Goal: Find specific page/section: Find specific page/section

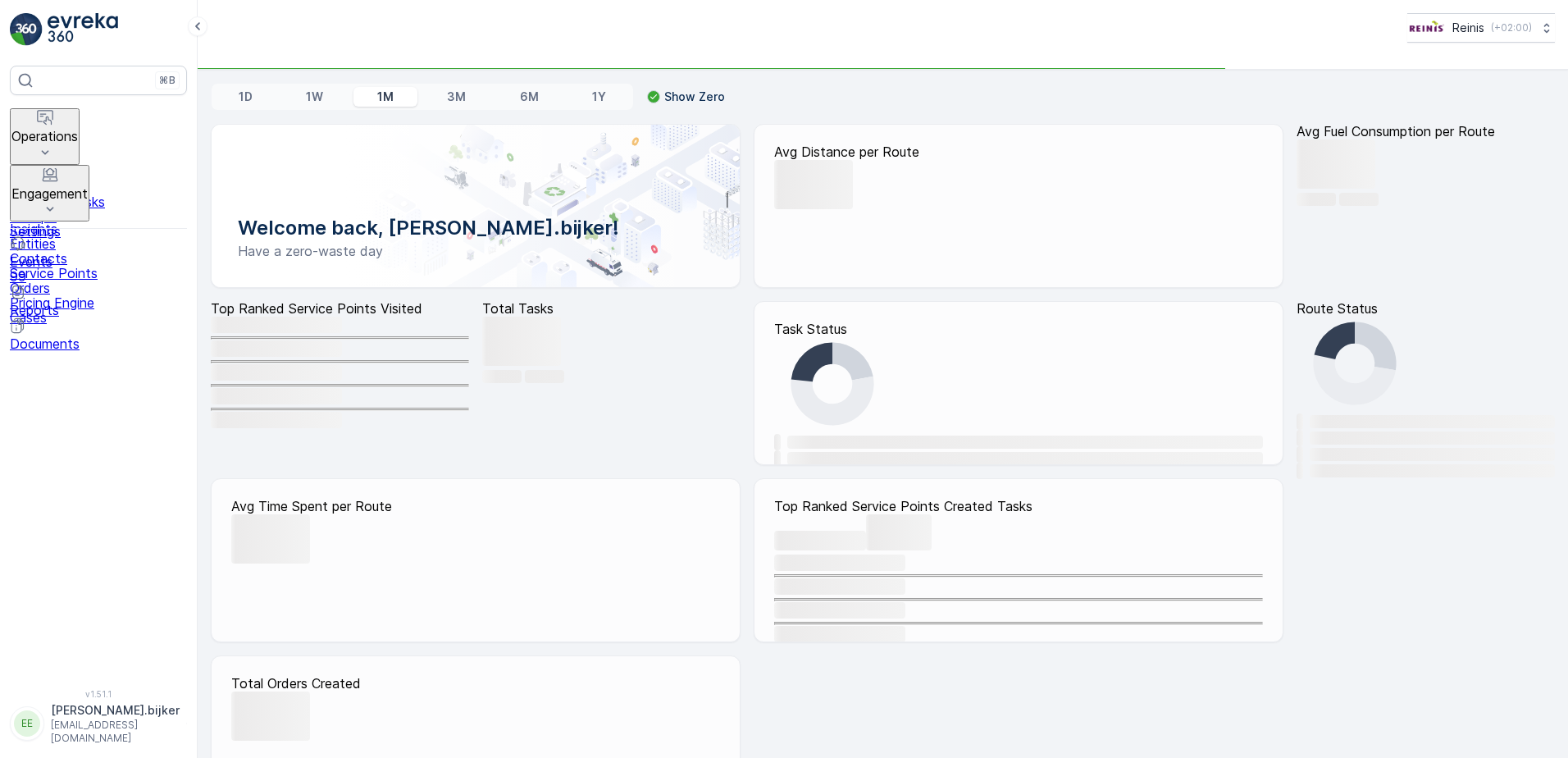
click at [39, 114] on button "Operations" at bounding box center [44, 136] width 70 height 56
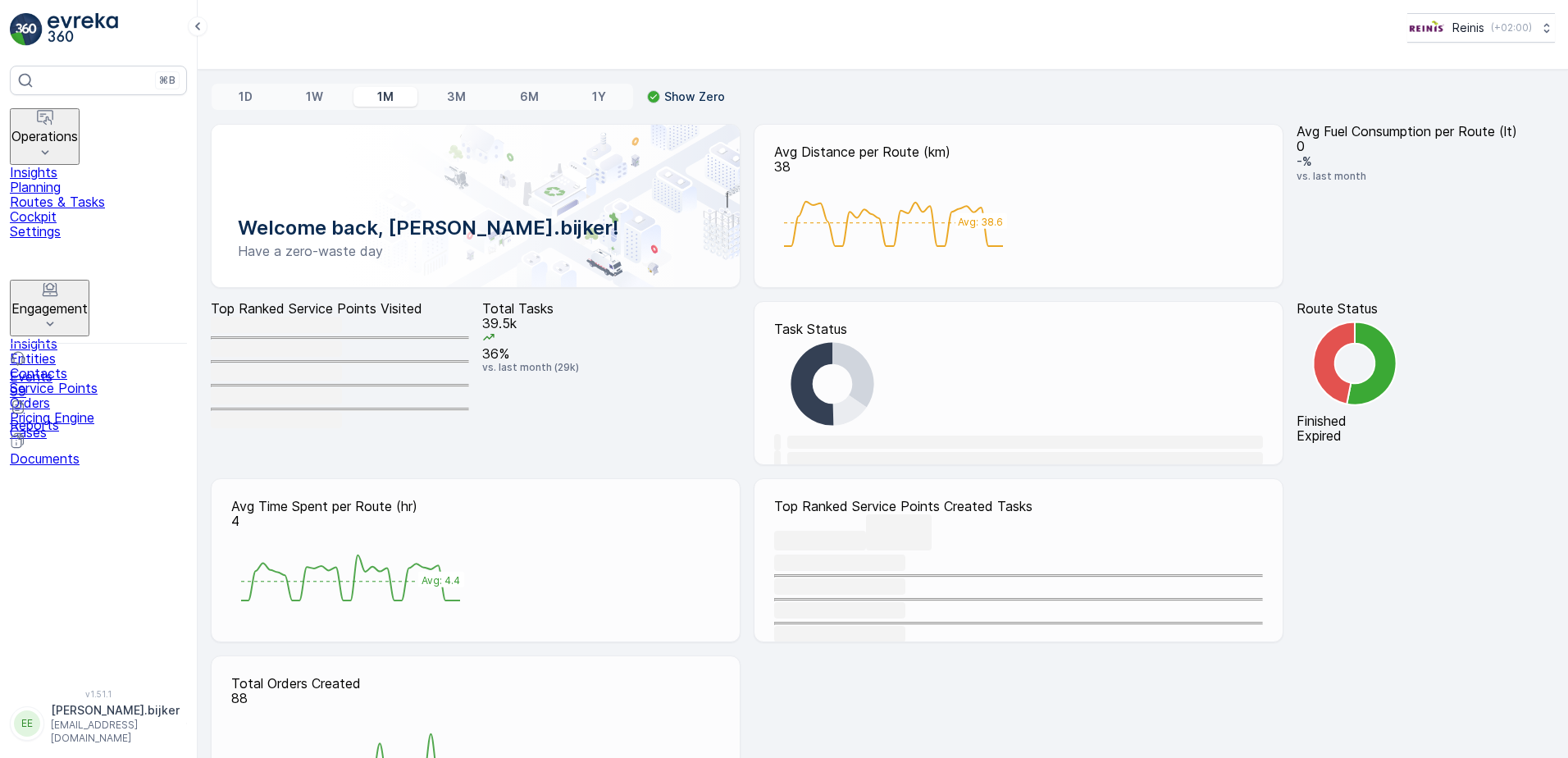
click at [74, 200] on p "Routes & Tasks" at bounding box center [98, 201] width 177 height 15
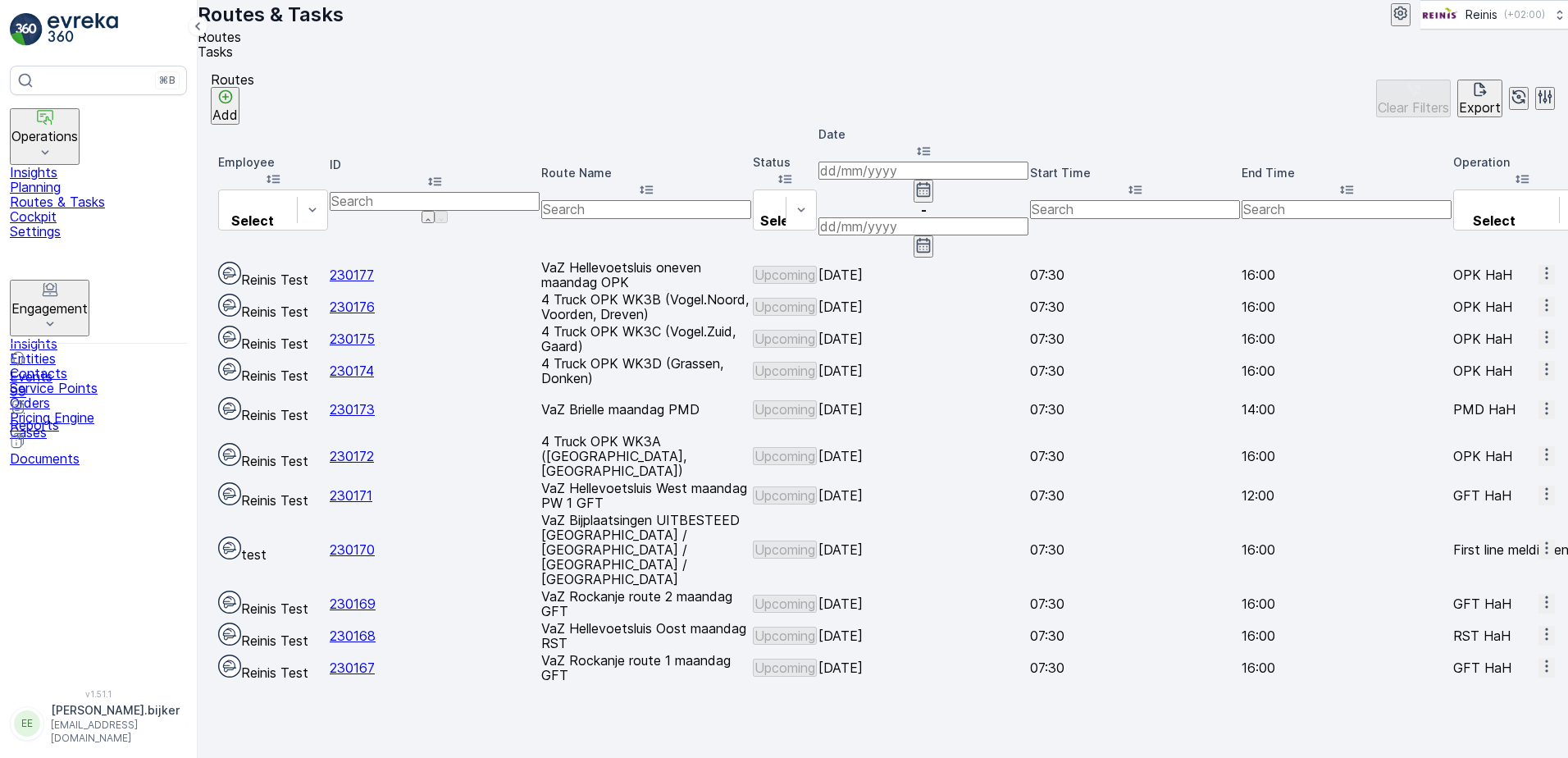
click at [931, 182] on icon "button" at bounding box center [924, 189] width 14 height 15
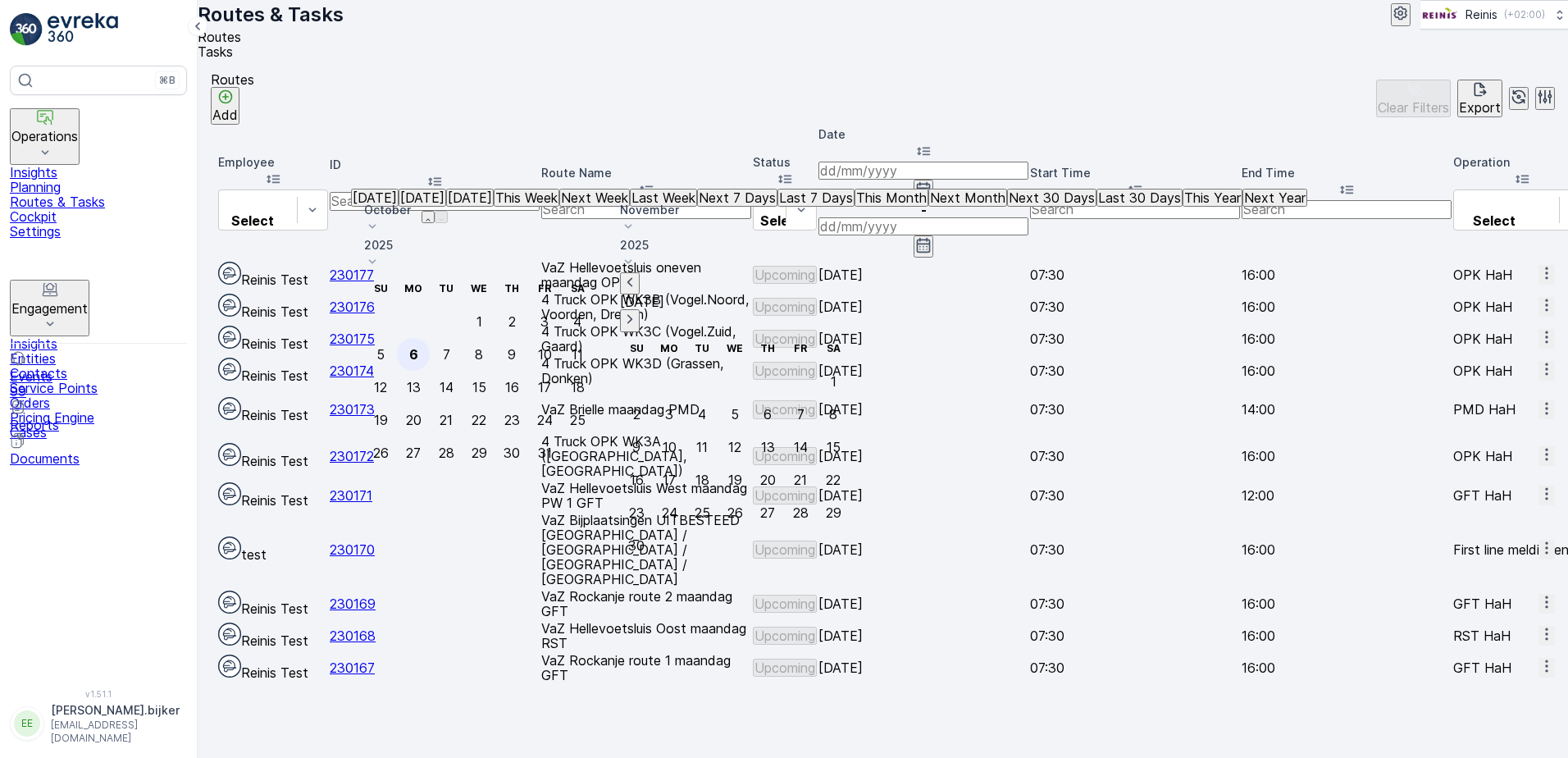
click at [418, 347] on div "6" at bounding box center [413, 353] width 9 height 15
type input "[DATE]"
click at [418, 347] on div "6" at bounding box center [413, 353] width 9 height 15
type input "[DATE]"
click at [418, 347] on div "6" at bounding box center [413, 353] width 9 height 15
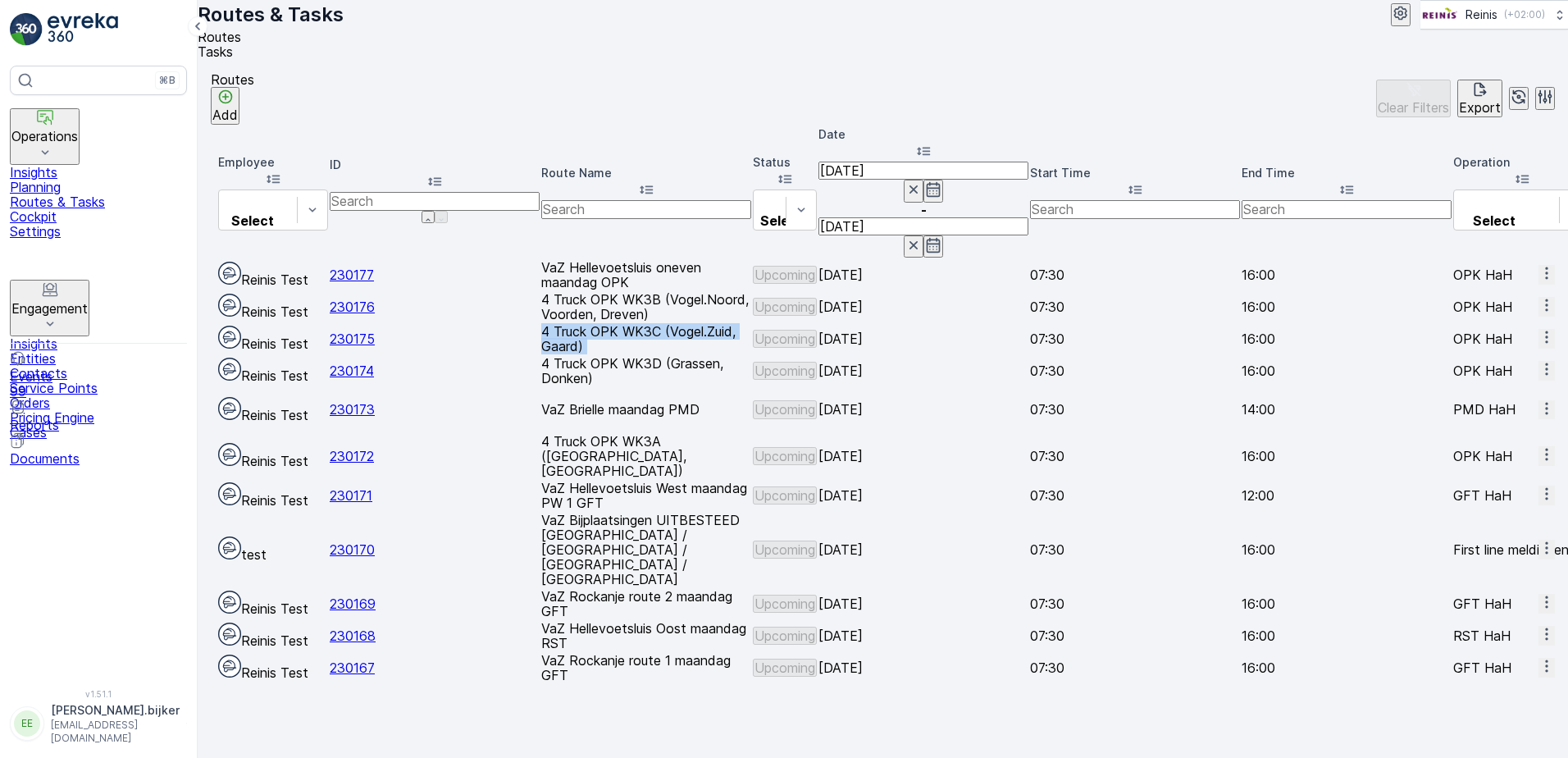
click at [751, 324] on p "4 Truck OPK WK3C (Vogel.Zuid, Gaard)" at bounding box center [646, 339] width 210 height 30
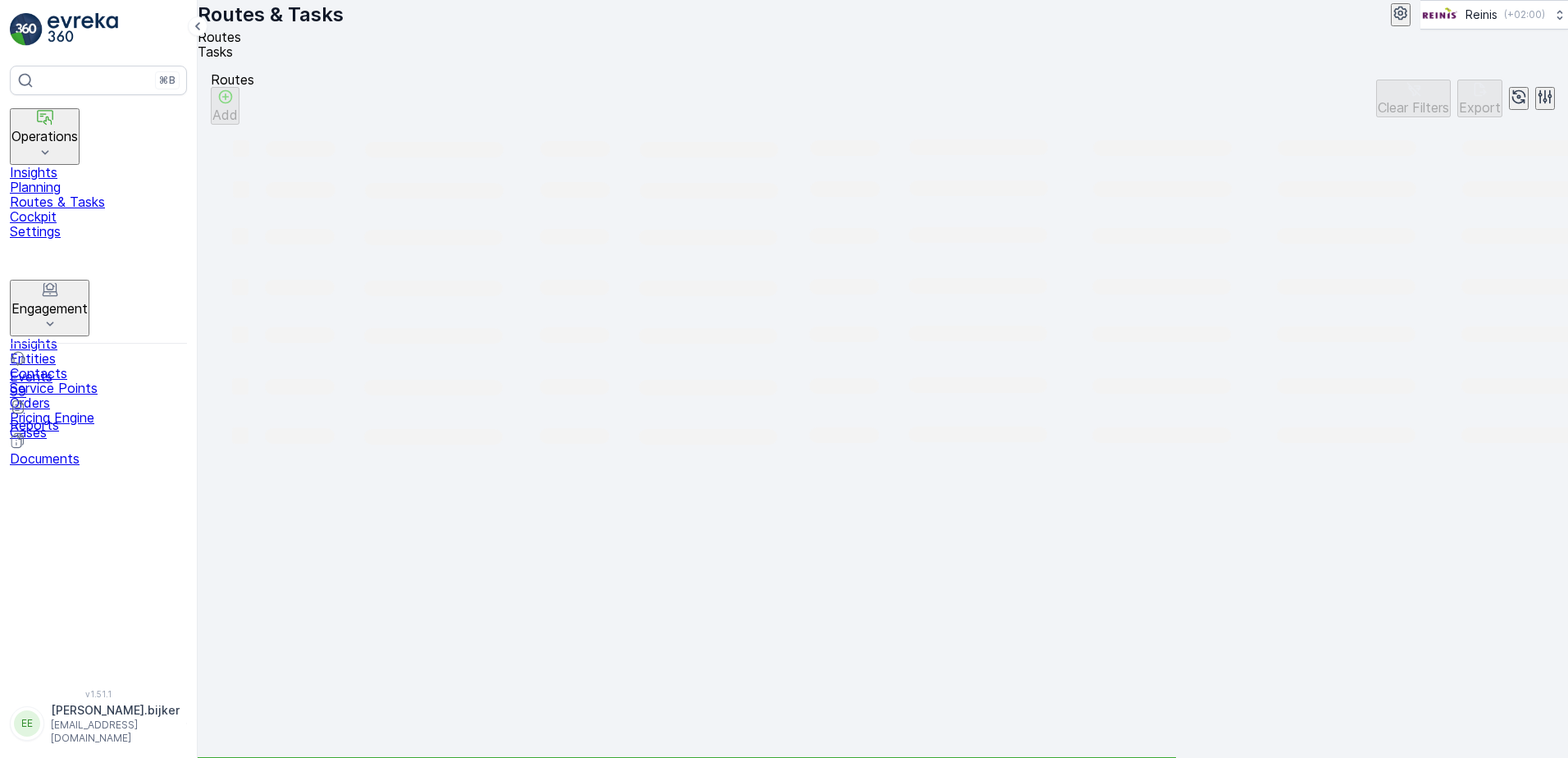
drag, startPoint x: 888, startPoint y: 308, endPoint x: 991, endPoint y: 106, distance: 226.7
click at [991, 106] on div "Routes Add Clear Filters Export" at bounding box center [883, 97] width 1345 height 52
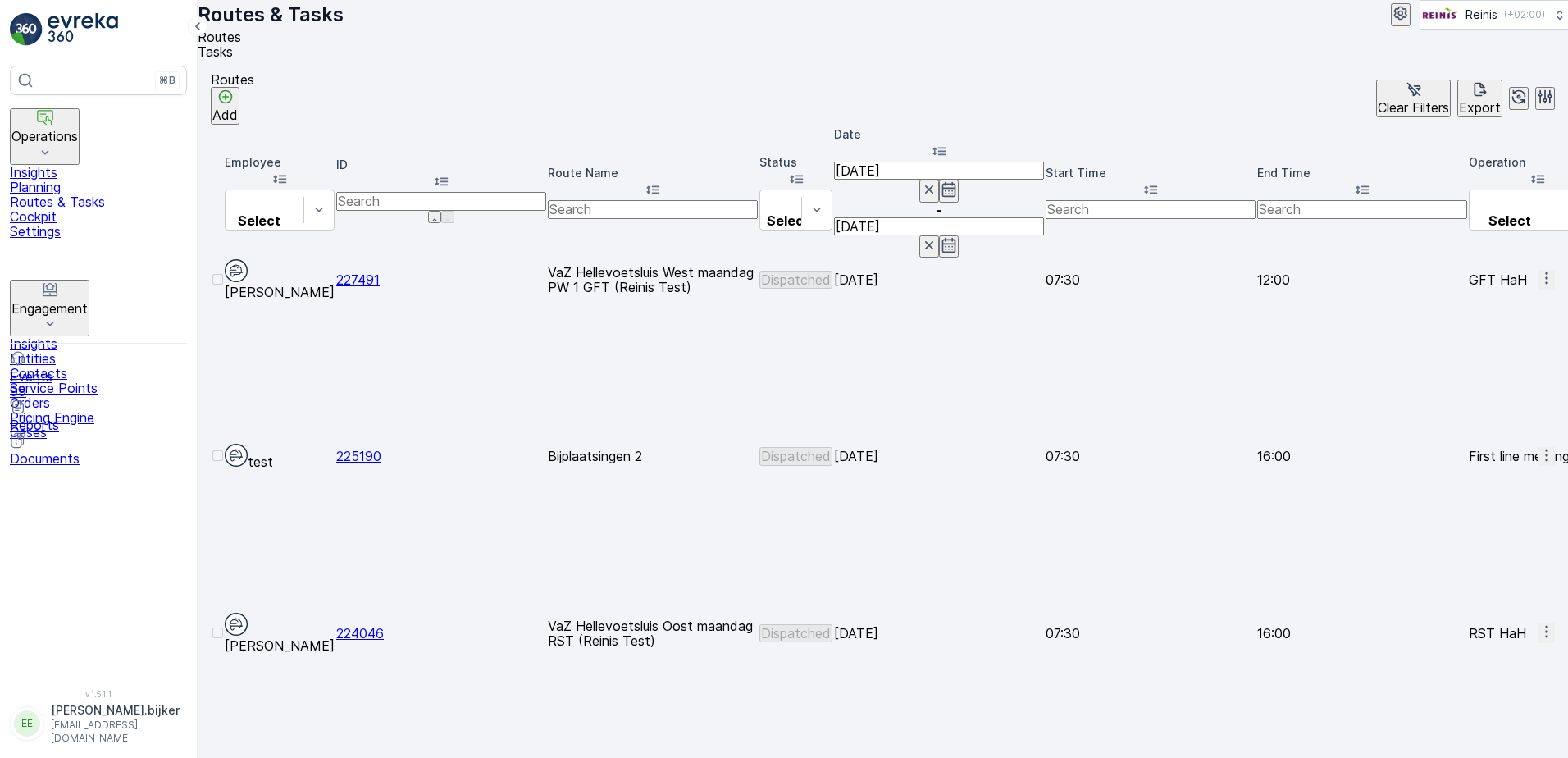
click at [1545, 626] on icon "button" at bounding box center [1546, 632] width 2 height 12
click at [1535, 323] on span "See More Details" at bounding box center [1510, 316] width 105 height 15
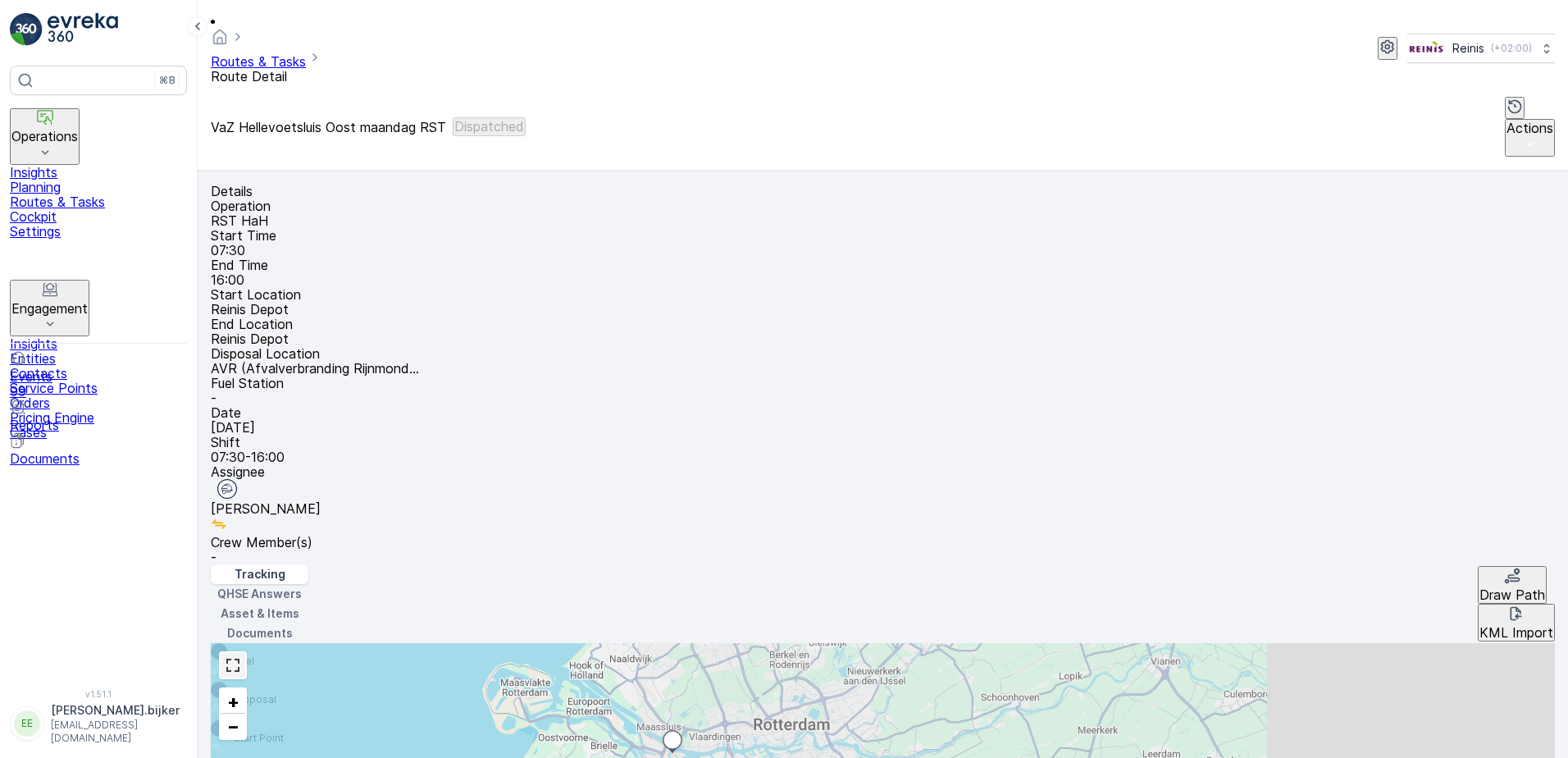
click at [245, 653] on link at bounding box center [232, 664] width 25 height 25
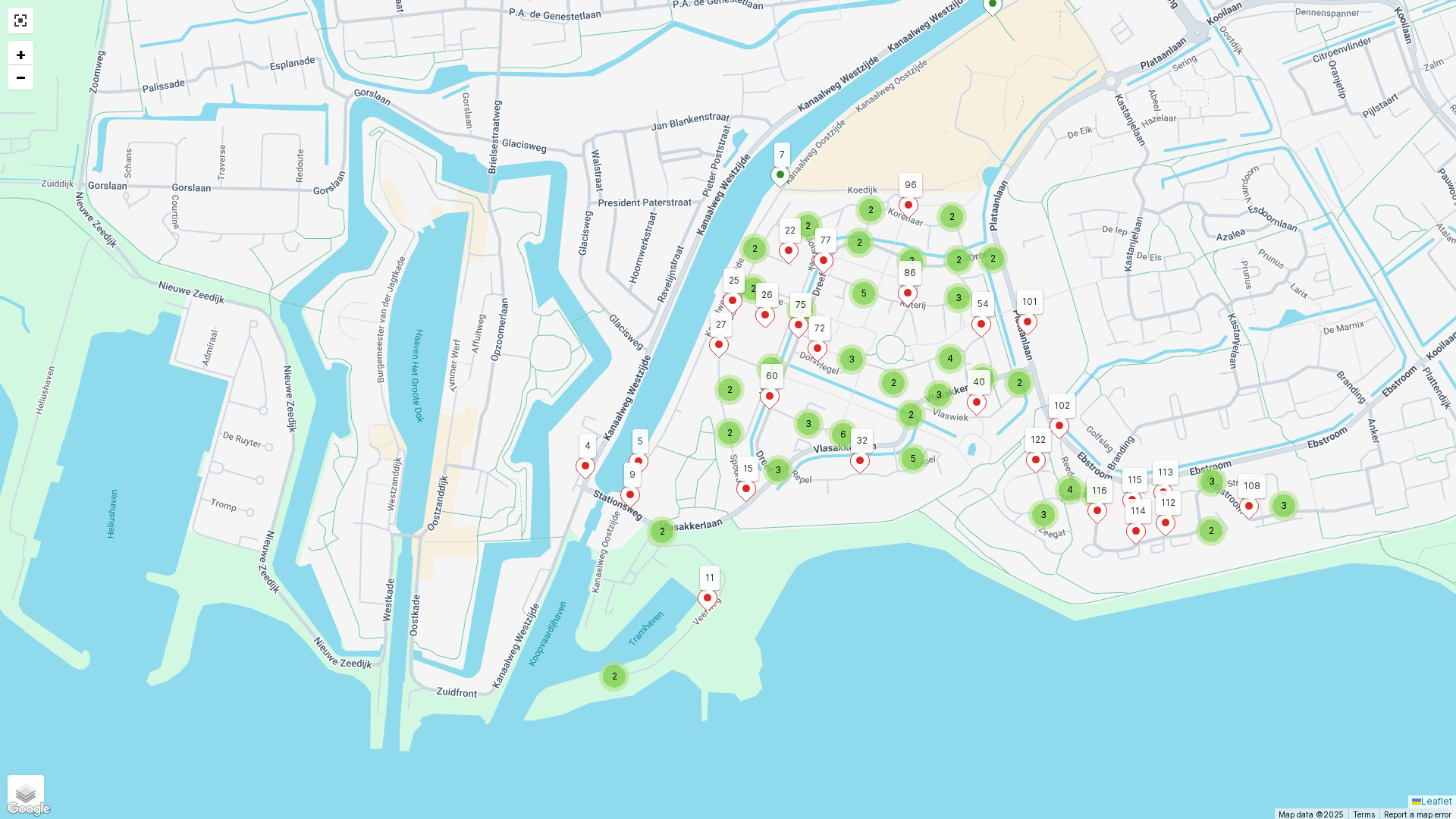
drag, startPoint x: 925, startPoint y: 505, endPoint x: 922, endPoint y: 484, distance: 21.2
click at [922, 484] on div "2 3 2 4 3 2 3 2 3 2 3 2 5 6 2 4 2 3 3 2 2 2 2 2 4 2 2 2 4 3 2 2 2 5 1 8 2 3 122…" at bounding box center [728, 410] width 1456 height 819
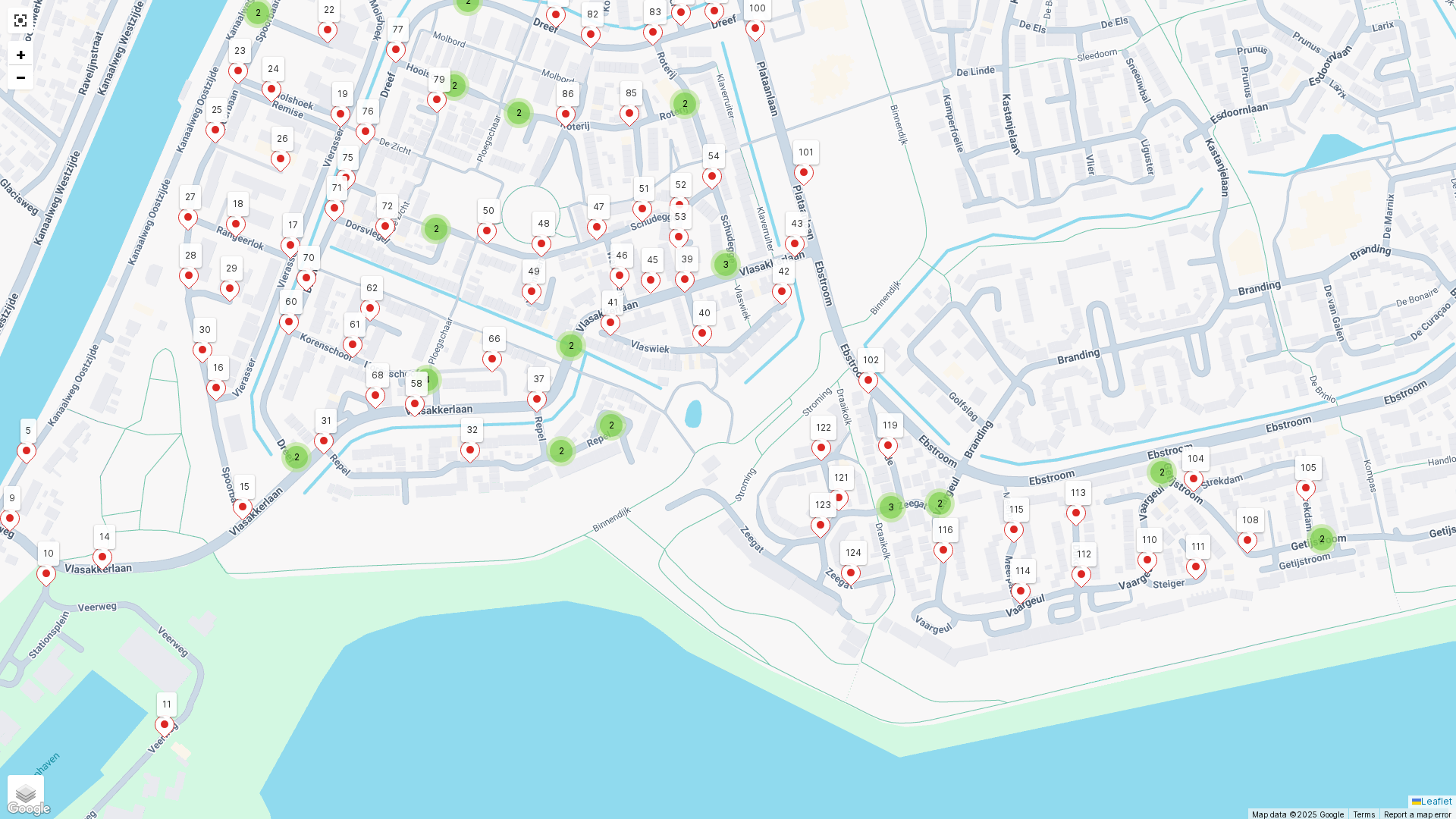
drag, startPoint x: 799, startPoint y: 416, endPoint x: 799, endPoint y: 508, distance: 92.0
click at [799, 508] on div "2 2 3 2 2 2 2 2 2 4 2 2 3 2 2 2 2 2 1 8 2 3 122 116 108 112 114 115 113 11 4 5 …" at bounding box center [728, 410] width 1456 height 819
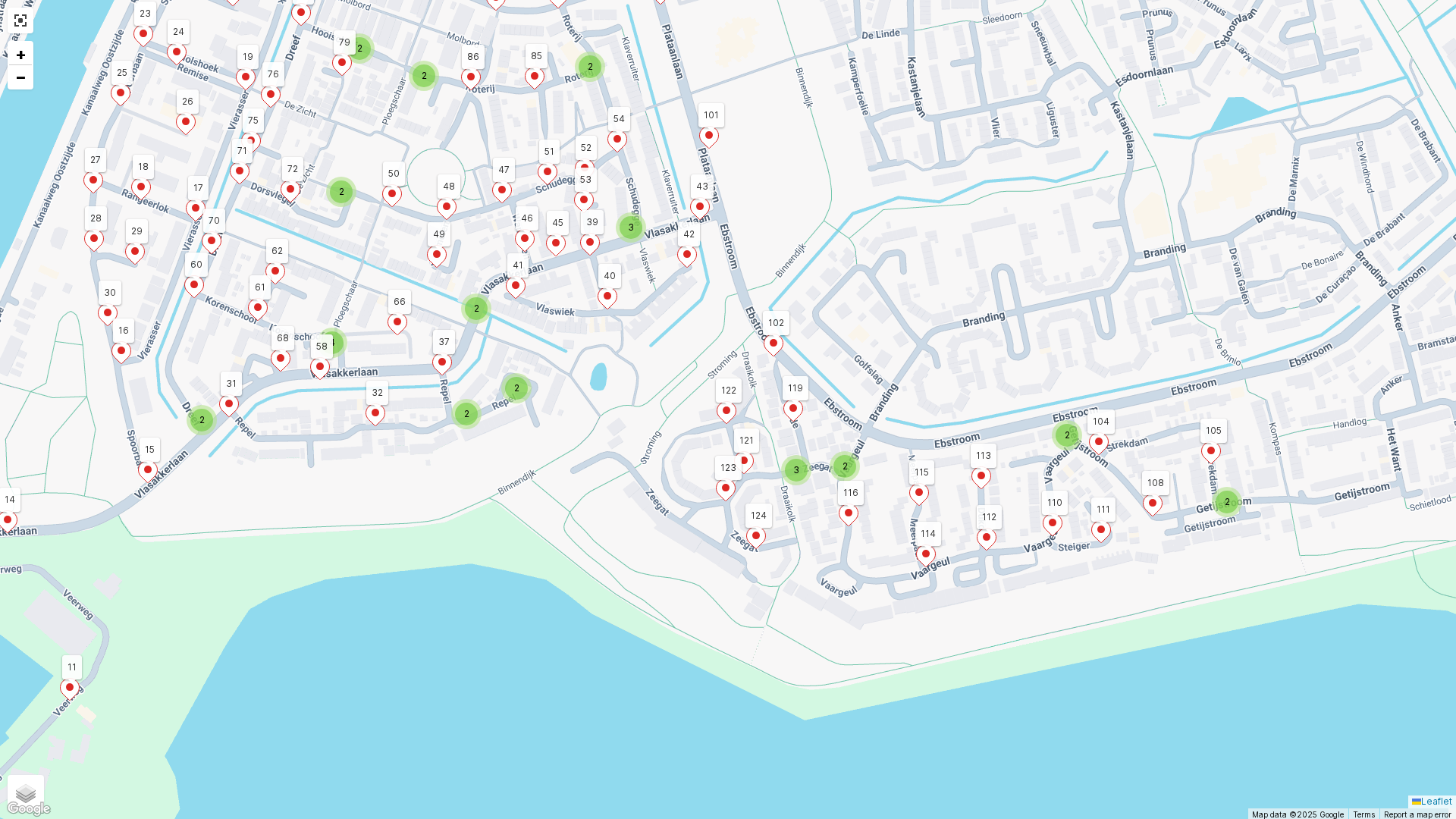
drag, startPoint x: 763, startPoint y: 472, endPoint x: 668, endPoint y: 435, distance: 102.0
click at [668, 435] on div "2 2 3 2 2 2 2 2 2 4 2 2 3 2 2 2 2 2 1 8 2 3 122 116 108 112 114 115 113 11 4 5 …" at bounding box center [728, 410] width 1456 height 819
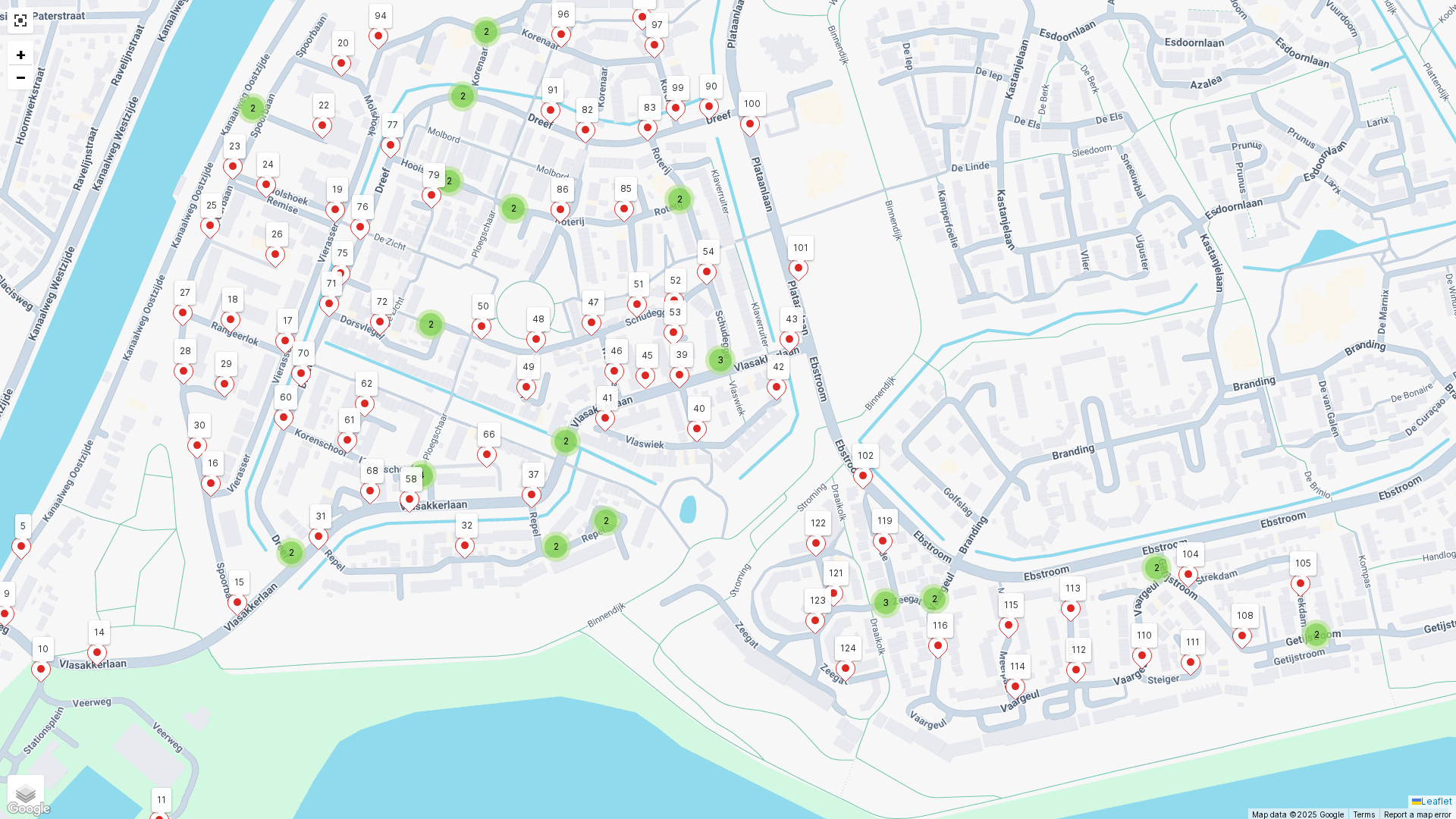
drag, startPoint x: 1194, startPoint y: 604, endPoint x: 1412, endPoint y: 783, distance: 282.1
click at [1412, 700] on div "2 2 3 2 2 2 2 2 2 4 2 2 3 2 2 2 2 2 1 8 2 3 122 116 108 112 114 115 113 11 4 5 …" at bounding box center [728, 410] width 1456 height 819
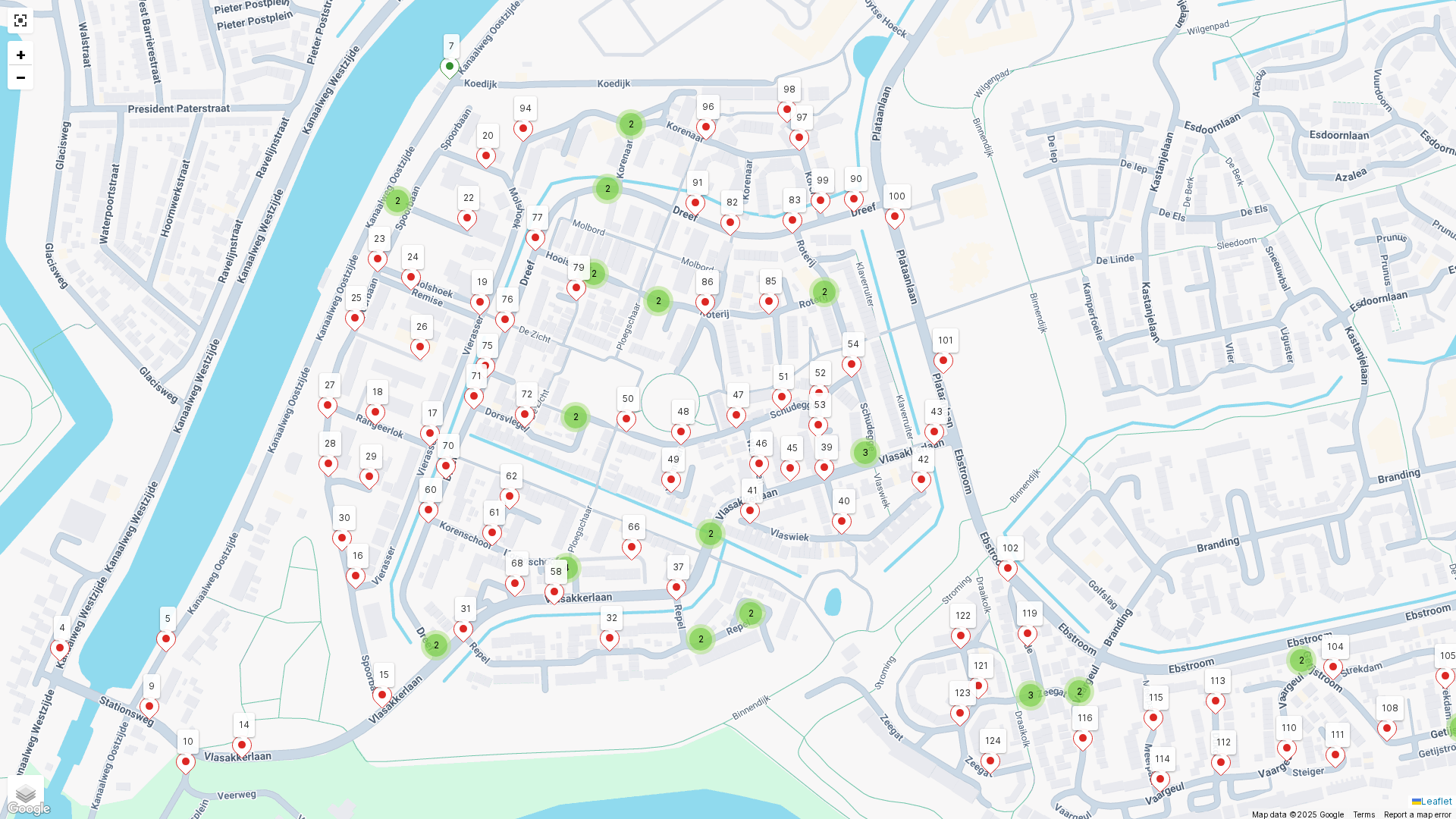
drag, startPoint x: 732, startPoint y: 577, endPoint x: 857, endPoint y: 660, distance: 150.0
click at [857, 660] on div "2 2 3 2 2 2 2 2 2 4 2 2 3 2 2 2 2 2 1 8 2 3 122 116 108 112 114 115 113 11 4 5 …" at bounding box center [728, 410] width 1456 height 819
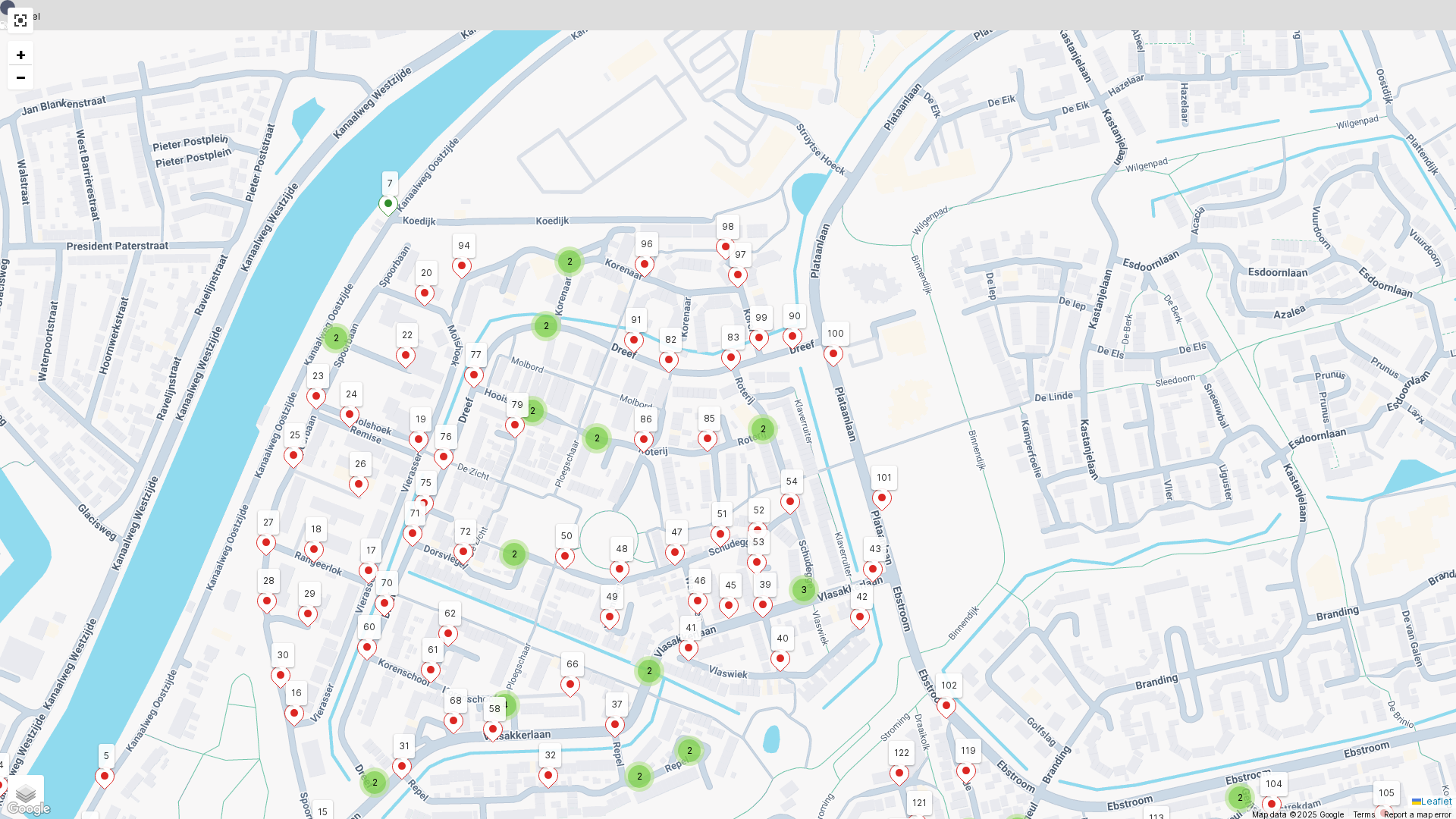
drag, startPoint x: 914, startPoint y: 454, endPoint x: 655, endPoint y: 817, distance: 445.9
click at [652, 700] on div "2 2 3 2 2 2 2 2 2 4 2 2 3 2 2 2 2 2 1 8 2 3 122 116 108 112 114 115 113 11 4 5 …" at bounding box center [728, 410] width 1456 height 819
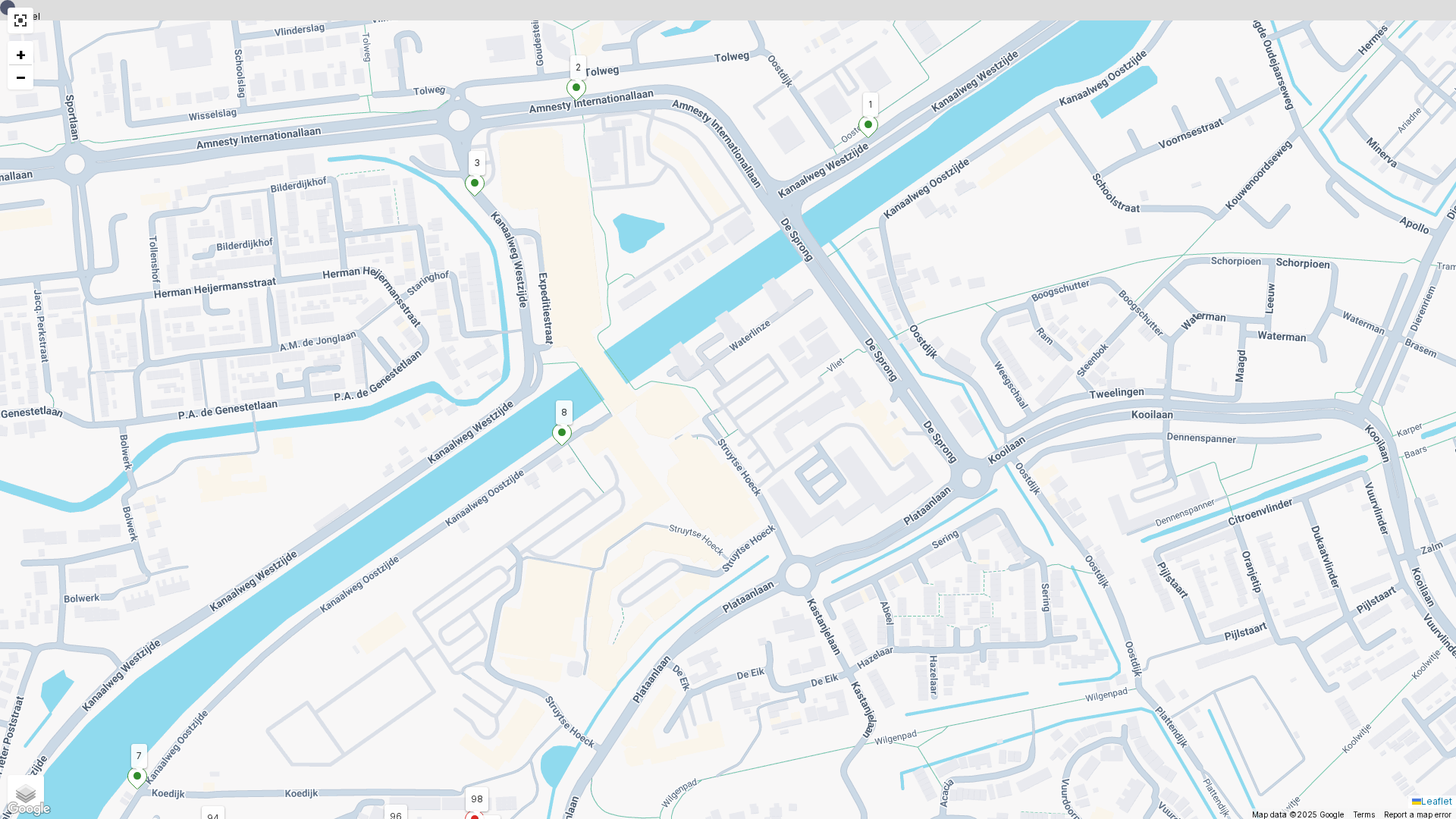
drag, startPoint x: 924, startPoint y: 470, endPoint x: 869, endPoint y: 781, distance: 315.8
click at [869, 700] on div "2 2 3 2 2 2 2 2 2 4 2 2 3 2 2 2 2 2 1 8 2 3 122 116 108 112 114 115 113 11 4 5 …" at bounding box center [728, 410] width 1456 height 819
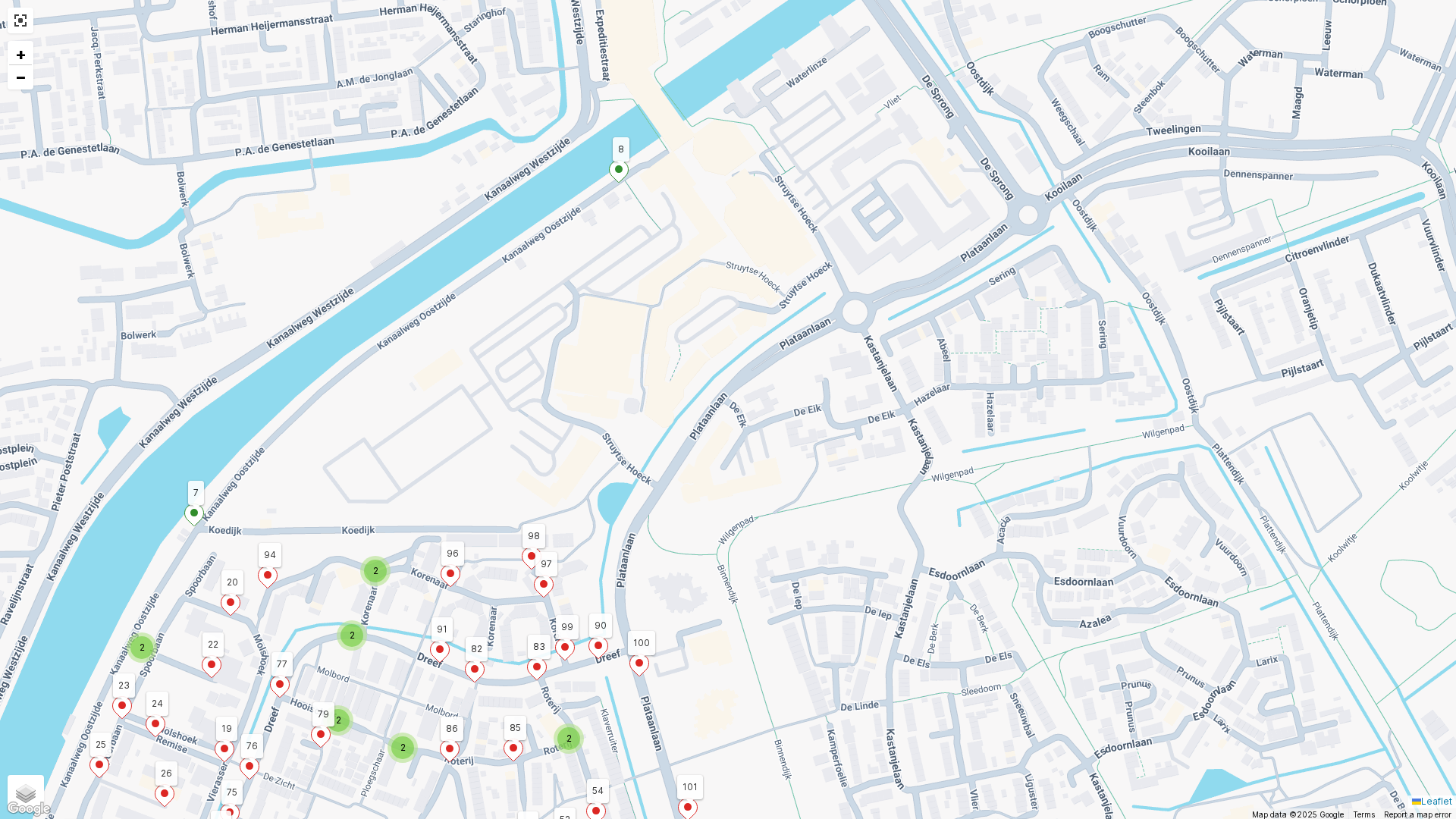
drag, startPoint x: 870, startPoint y: 683, endPoint x: 949, endPoint y: 453, distance: 243.2
click at [925, 402] on div "2 2 3 2 2 2 2 2 2 4 2 2 3 2 2 2 2 2 1 8 2 3 122 116 108 112 114 115 113 11 4 5 …" at bounding box center [728, 410] width 1456 height 819
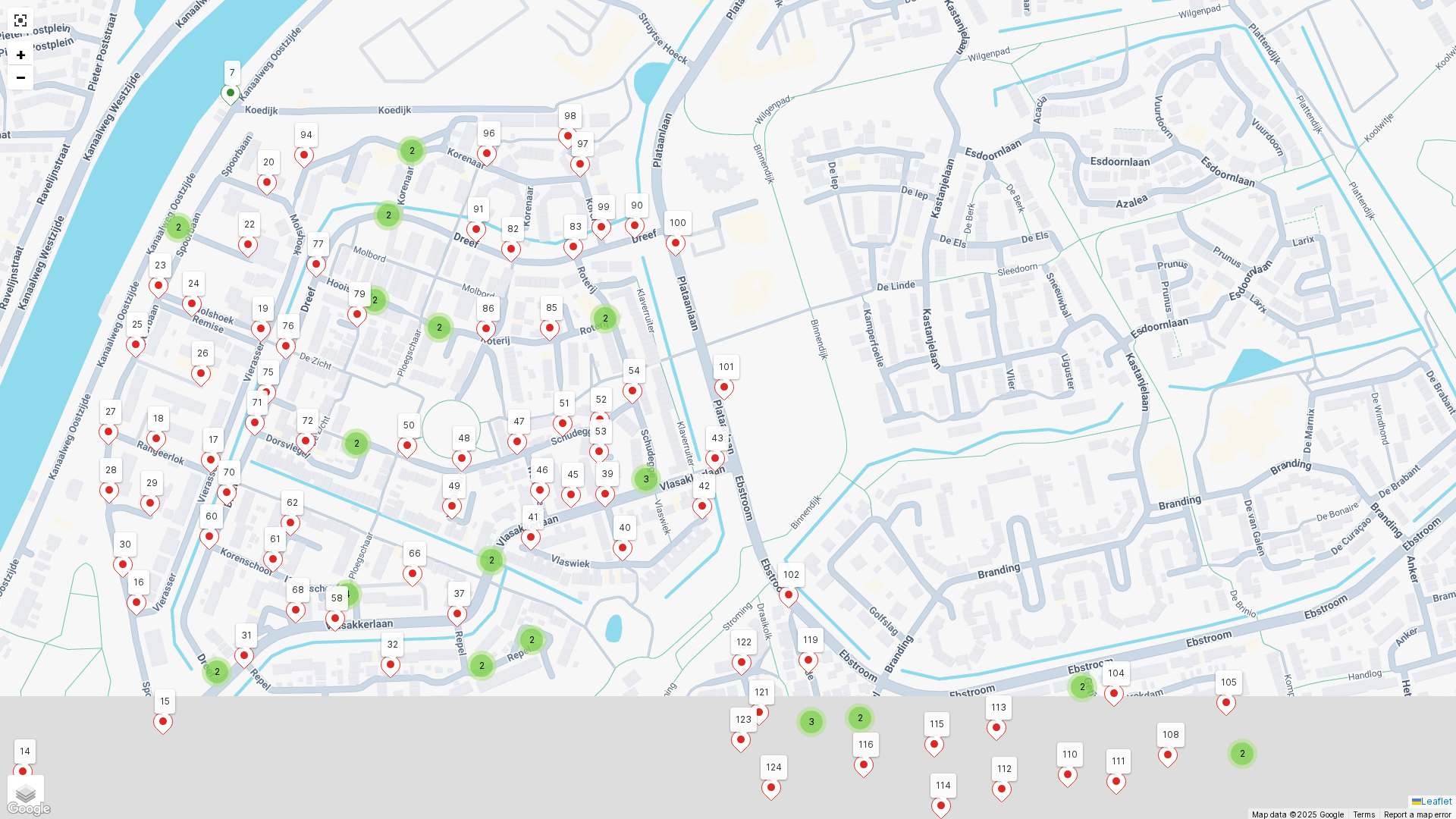
drag, startPoint x: 898, startPoint y: 589, endPoint x: 944, endPoint y: 205, distance: 386.7
click at [944, 205] on div "2 2 3 2 2 2 2 2 2 4 2 2 3 2 2 2 2 2 1 8 2 3 122 116 108 112 114 115 113 11 4 5 …" at bounding box center [728, 410] width 1456 height 819
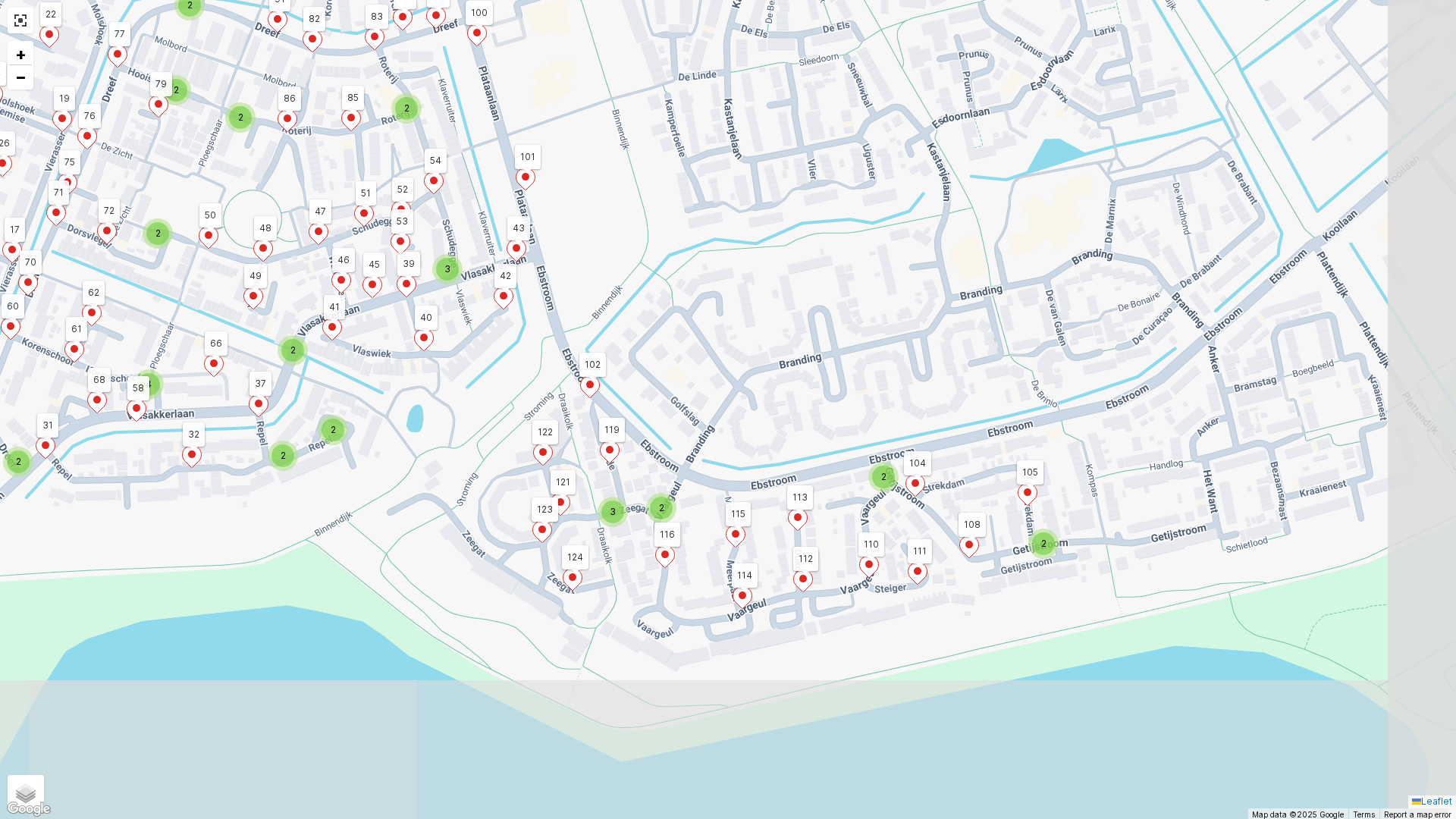
drag, startPoint x: 879, startPoint y: 490, endPoint x: 723, endPoint y: 342, distance: 215.0
click at [723, 342] on div "2 2 3 2 2 2 2 2 2 4 2 2 3 2 2 2 2 2 1 8 2 3 122 116 108 112 114 115 113 11 4 5 …" at bounding box center [728, 410] width 1456 height 819
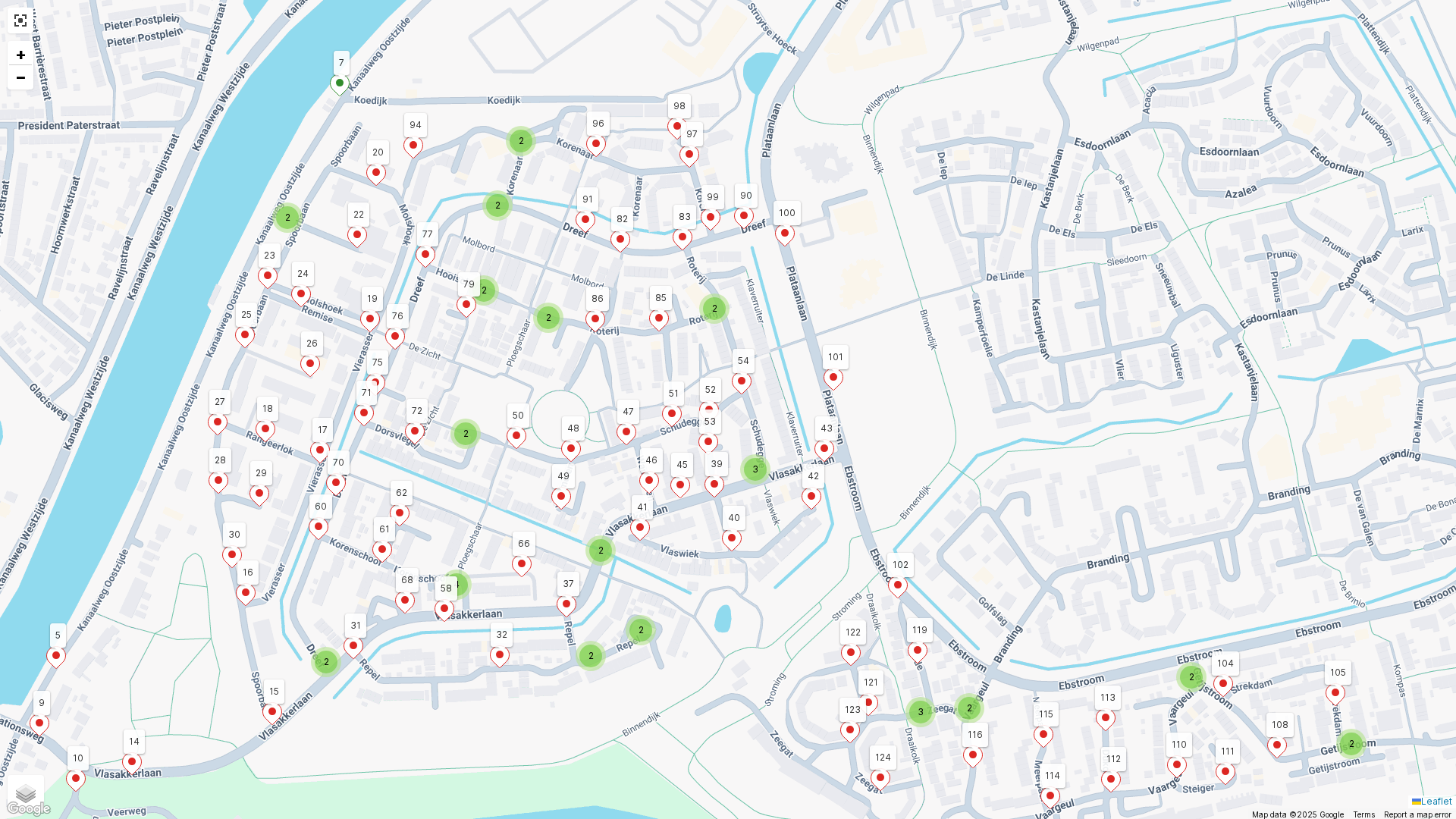
drag, startPoint x: 787, startPoint y: 394, endPoint x: 1097, endPoint y: 591, distance: 367.3
click at [1097, 599] on div "2 2 3 2 2 2 2 2 2 4 2 2 3 2 2 2 2 2 1 8 2 3 122 116 108 112 114 115 113 11 4 5 …" at bounding box center [728, 410] width 1456 height 819
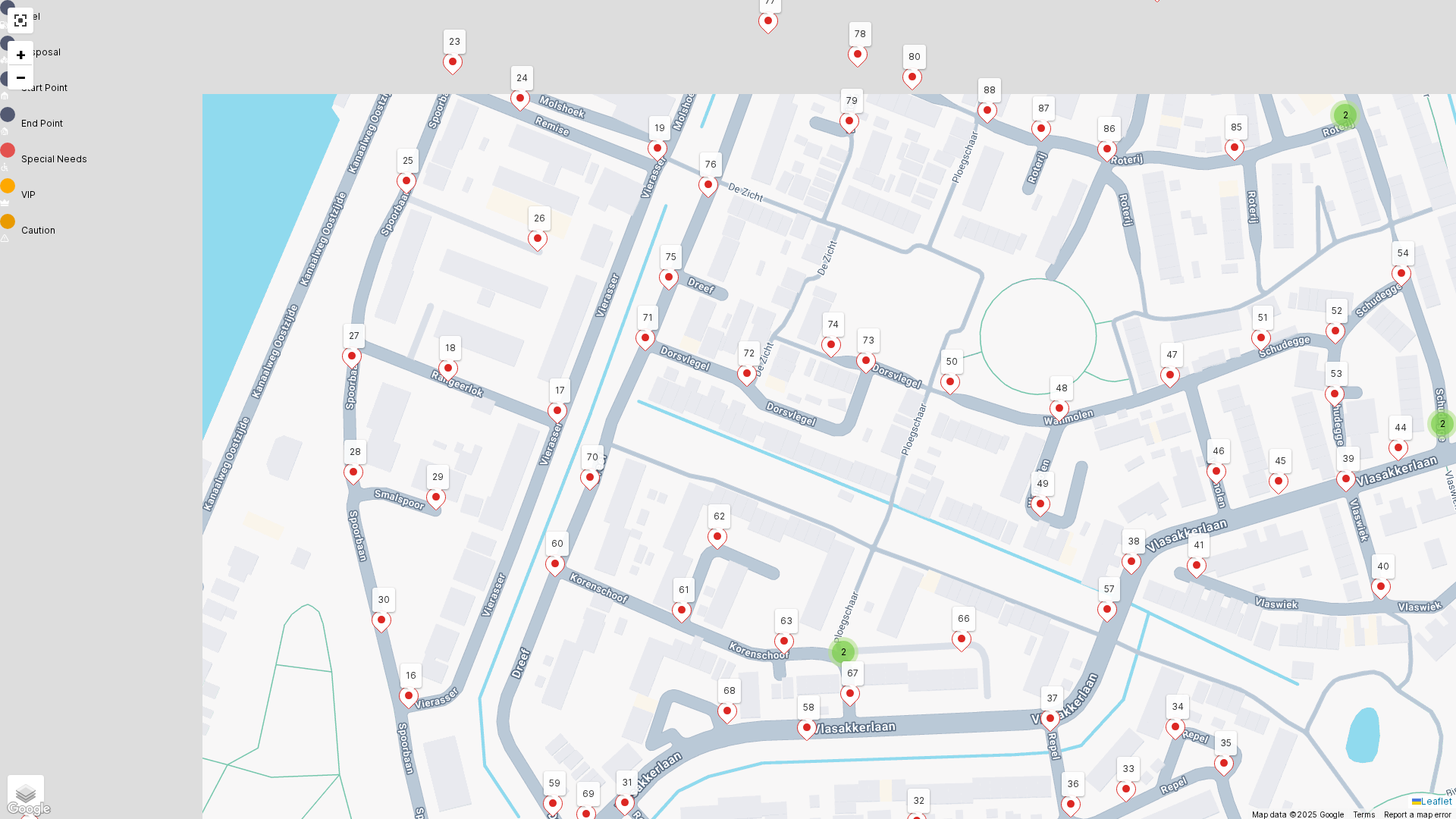
drag, startPoint x: 400, startPoint y: 625, endPoint x: 775, endPoint y: 818, distance: 421.8
click at [775, 700] on div "2 2 2 2 2 2 1 8 2 3 122 116 108 112 114 115 113 11 4 5 9 40 32 27 26 75 72 60 1…" at bounding box center [728, 410] width 1456 height 819
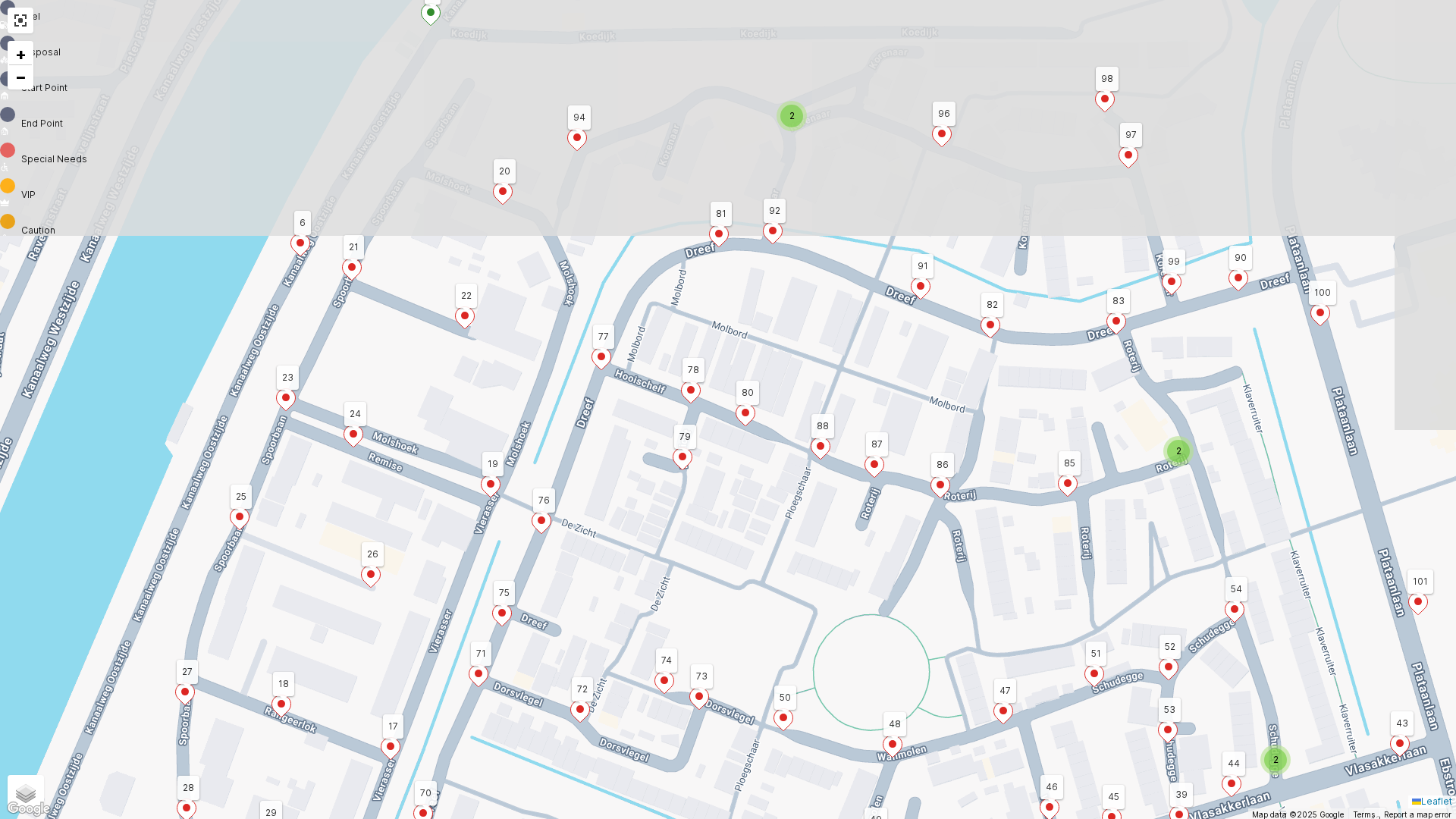
drag, startPoint x: 916, startPoint y: 557, endPoint x: 743, endPoint y: 807, distance: 304.0
click at [743, 700] on div "2 2 2 2 2 2 1 8 2 3 122 116 108 112 114 115 113 11 4 5 9 40 32 27 26 75 72 60 1…" at bounding box center [728, 410] width 1456 height 819
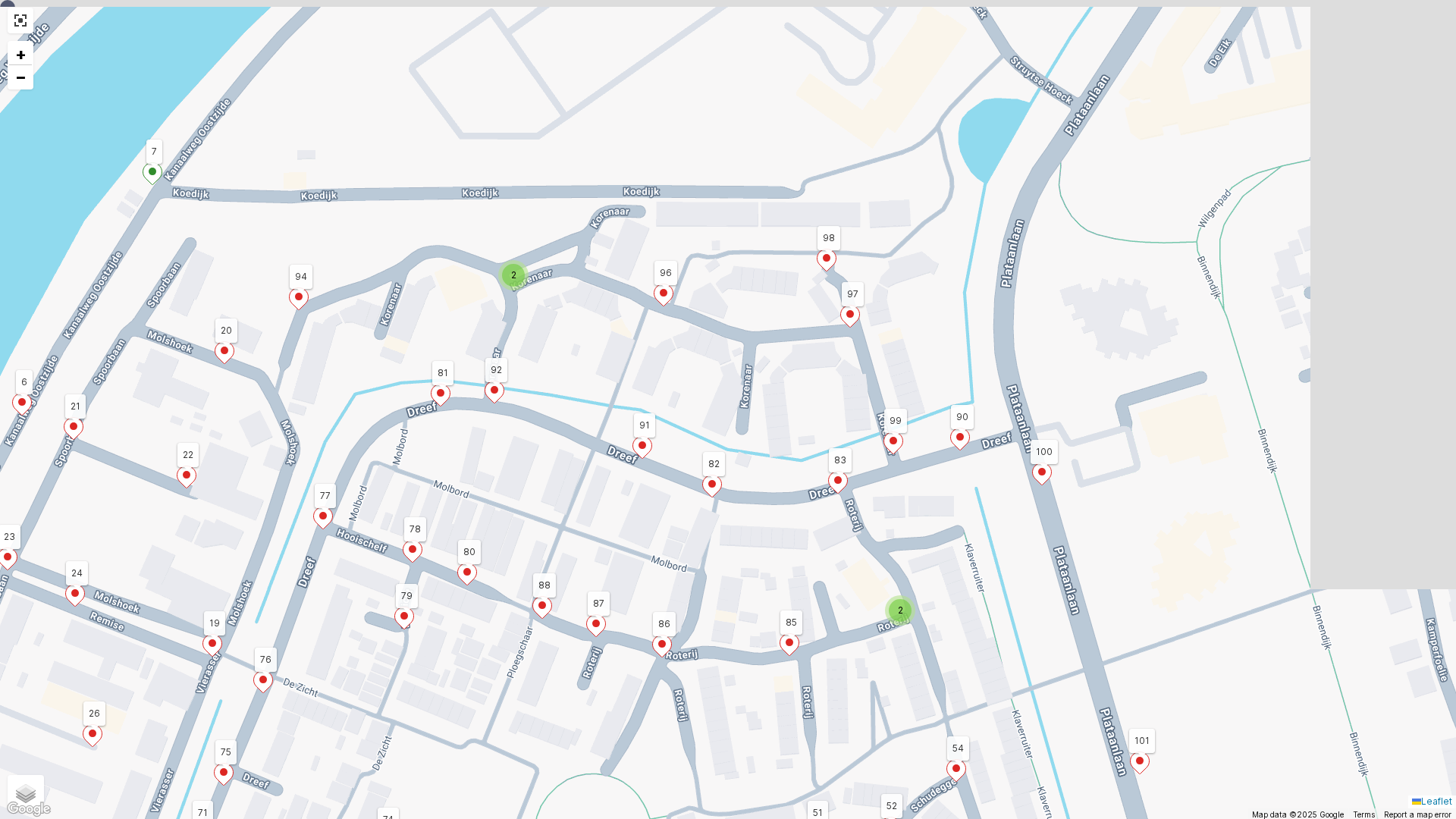
drag, startPoint x: 834, startPoint y: 528, endPoint x: 563, endPoint y: 678, distance: 309.7
click at [567, 678] on div "2 2 2 2 2 2 1 8 2 3 122 116 108 112 114 115 113 11 4 5 9 40 32 27 26 75 72 60 1…" at bounding box center [728, 410] width 1456 height 819
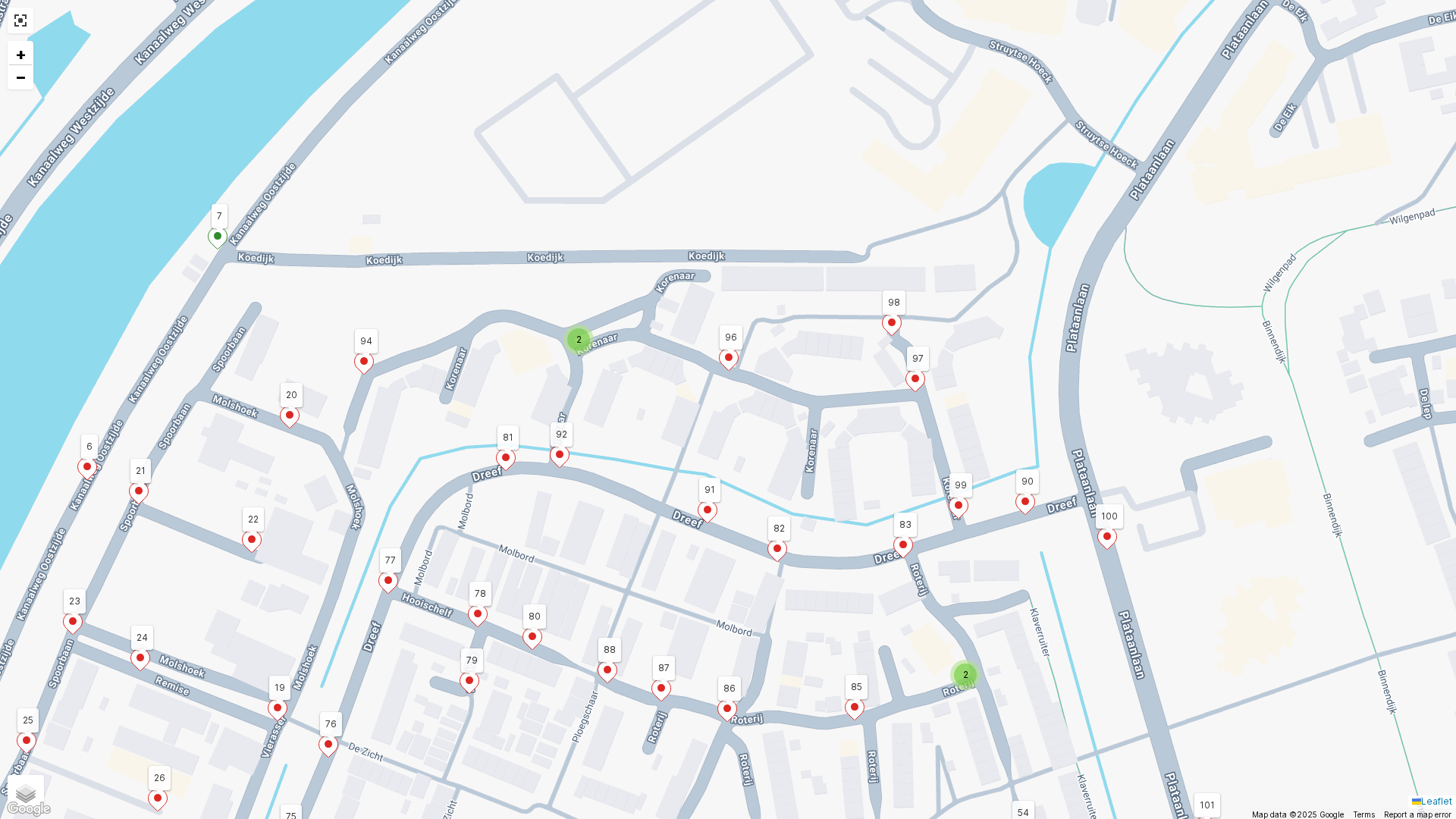
drag, startPoint x: 713, startPoint y: 471, endPoint x: 753, endPoint y: 515, distance: 59.5
click at [753, 515] on div "2 2 2 2 2 2 1 8 2 3 122 116 108 112 114 115 113 11 4 5 9 40 32 27 26 75 72 60 1…" at bounding box center [728, 410] width 1456 height 819
